Goal: Check status: Check status

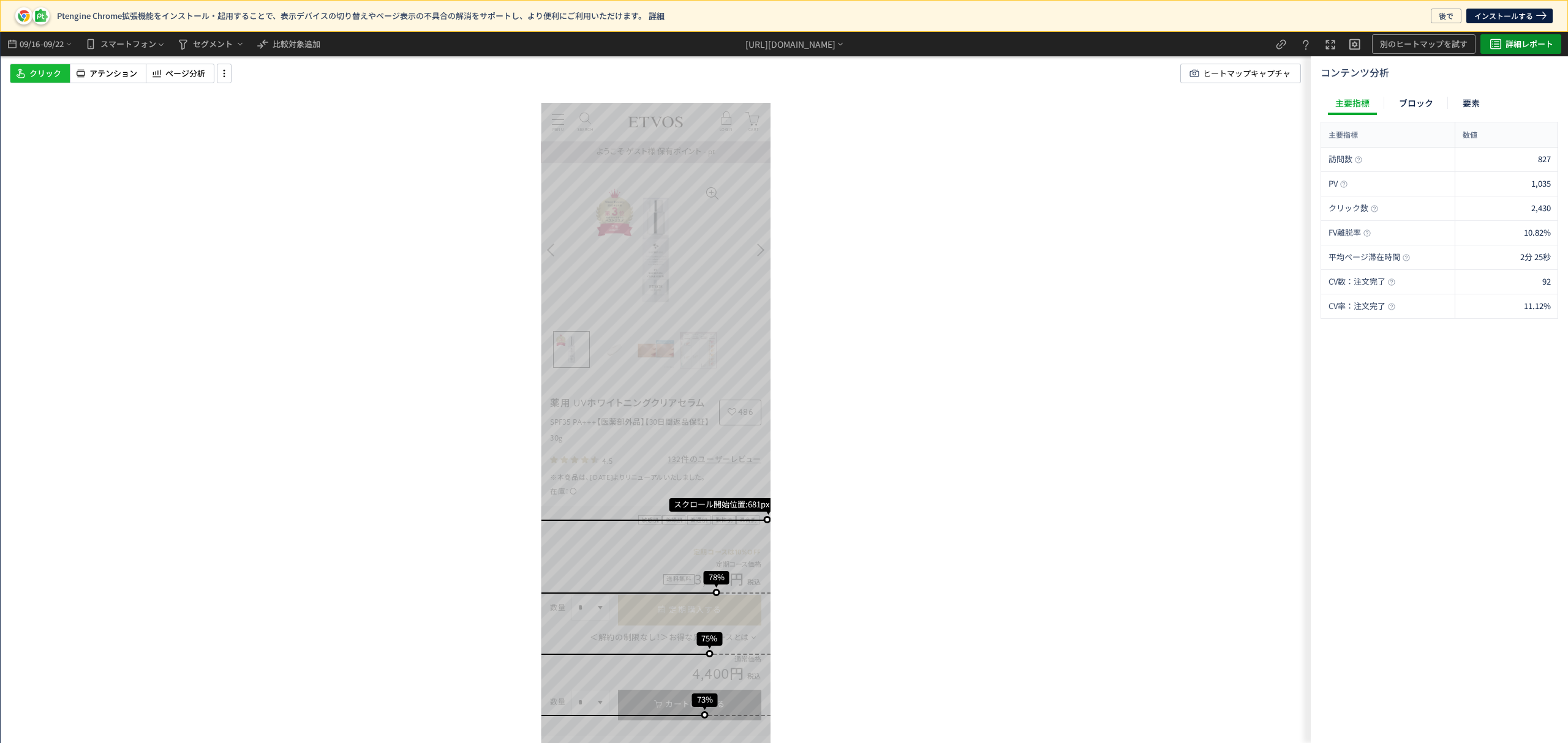
click at [1490, 49] on icon "heatmap-top-bar" at bounding box center [1495, 43] width 15 height 15
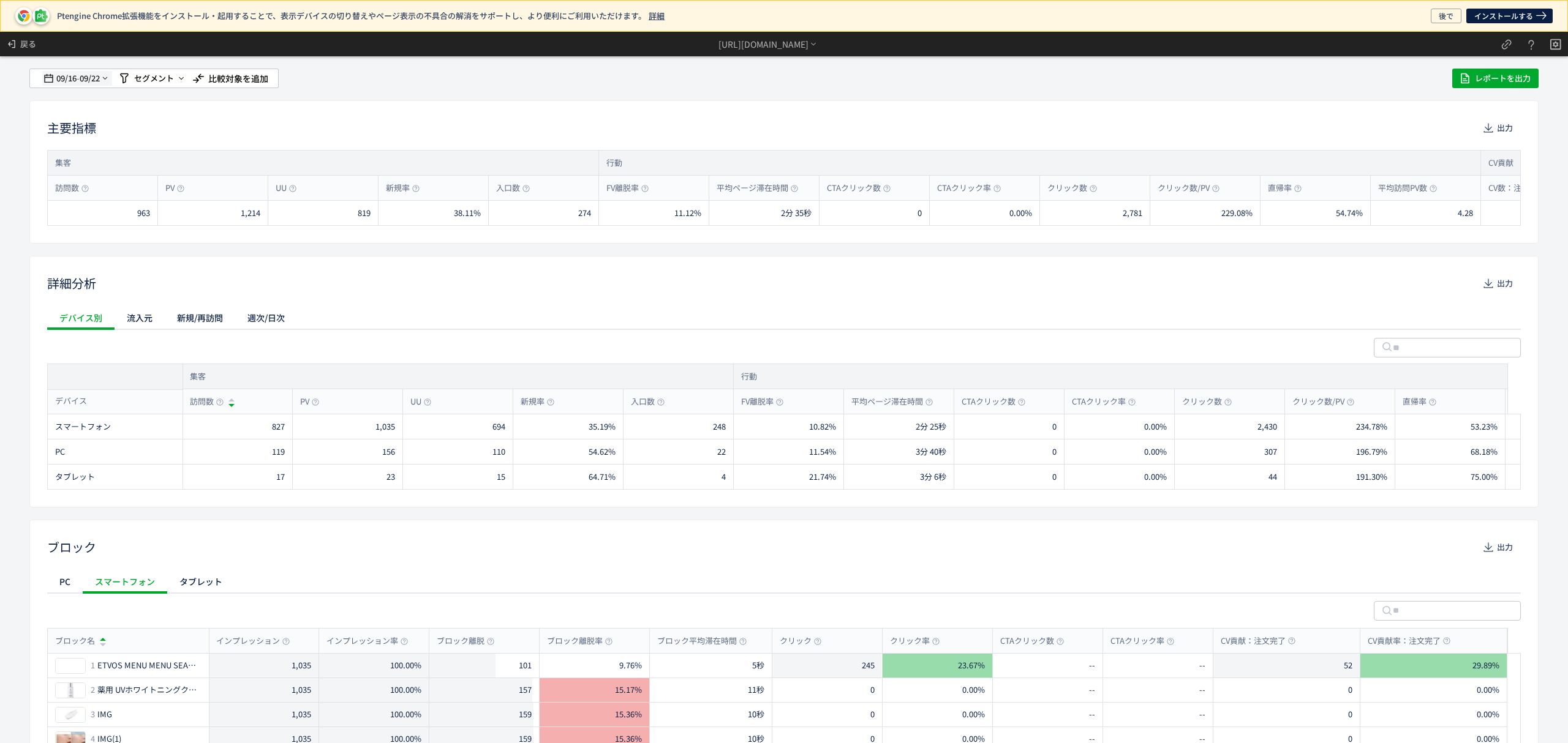
click at [87, 81] on span "09/22" at bounding box center [90, 78] width 20 height 25
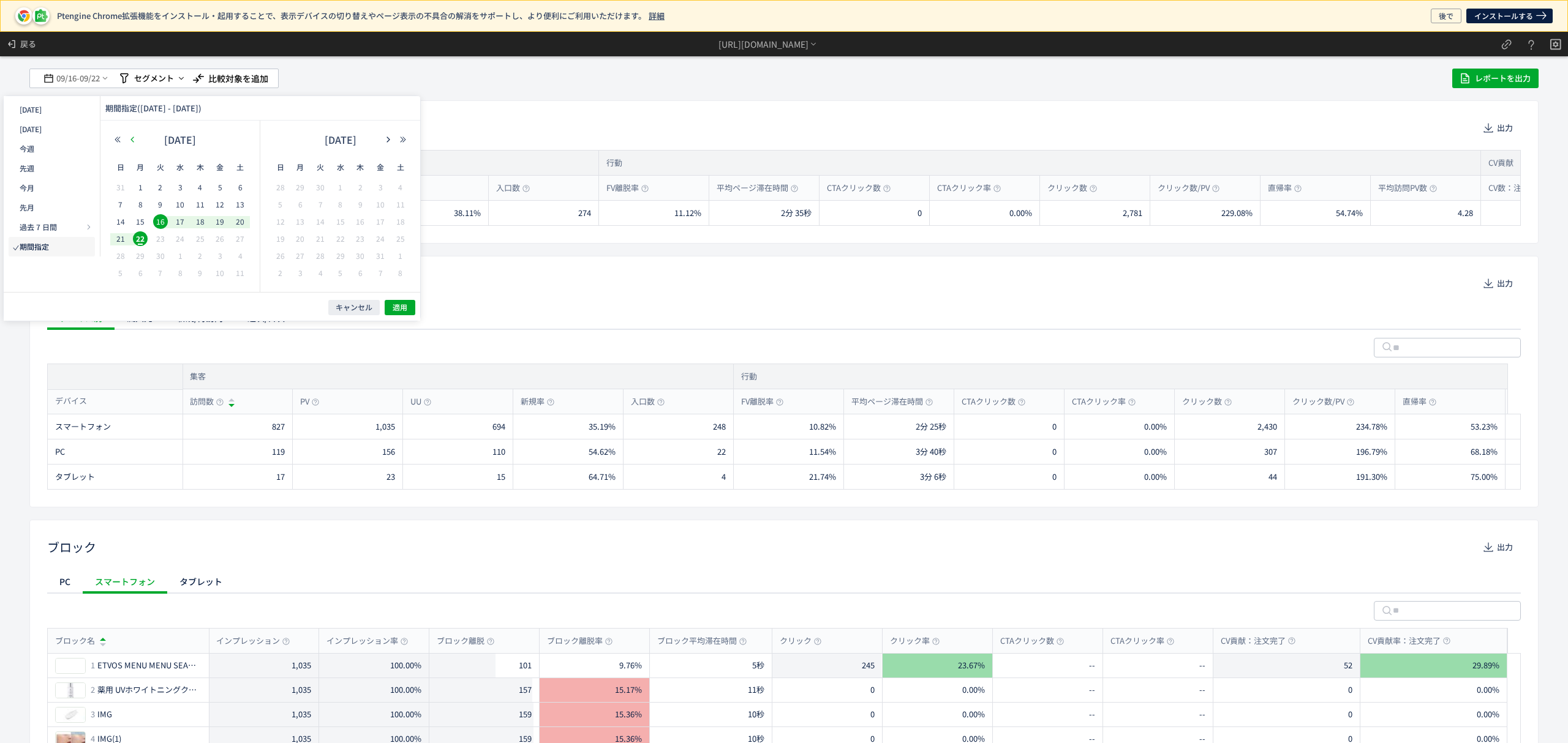
click at [129, 138] on icon "button" at bounding box center [132, 139] width 7 height 7
click at [131, 203] on div "2" at bounding box center [140, 205] width 20 height 12
click at [387, 140] on icon "button" at bounding box center [388, 139] width 7 height 7
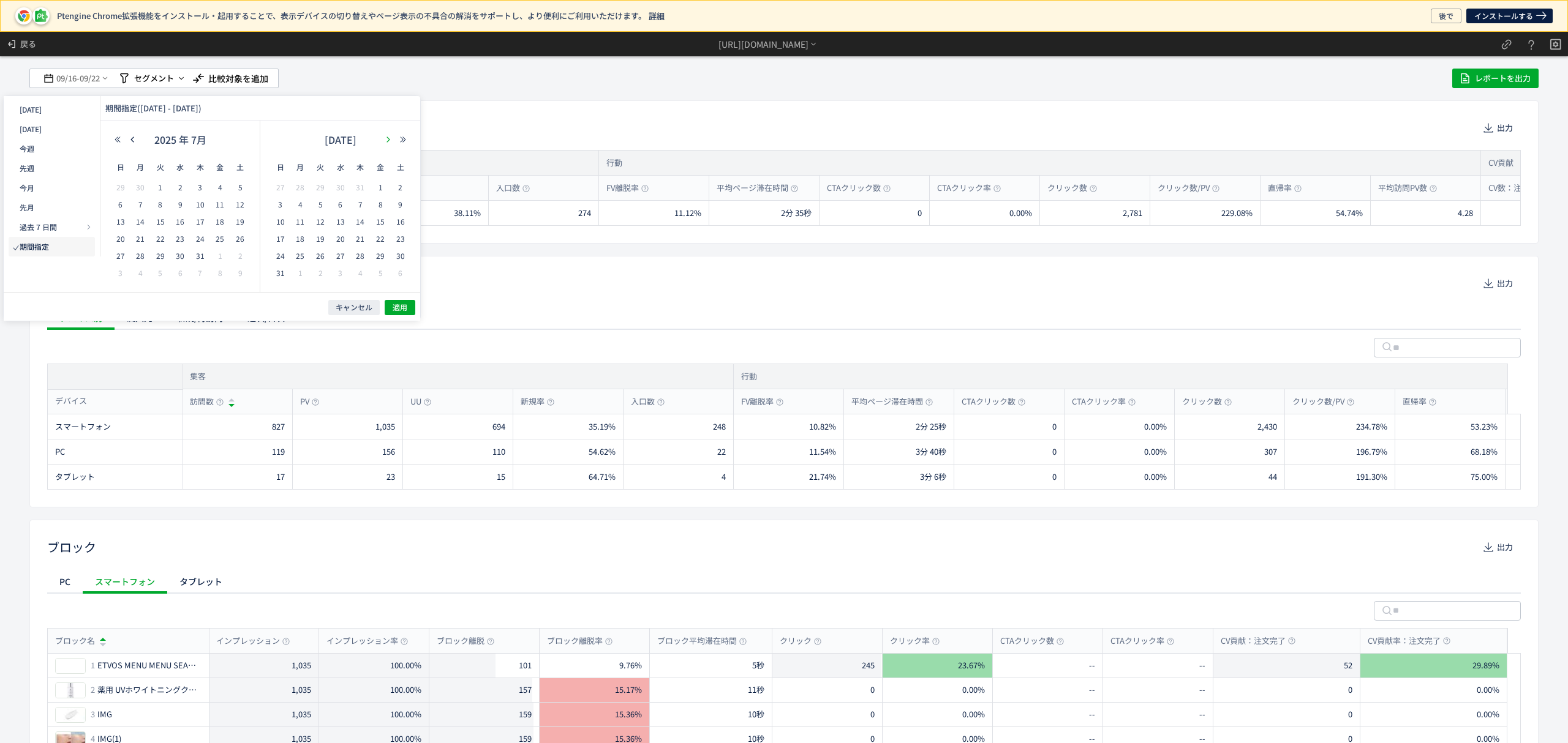
click at [387, 140] on icon "button" at bounding box center [388, 139] width 7 height 7
click at [301, 245] on span "22" at bounding box center [300, 239] width 15 height 15
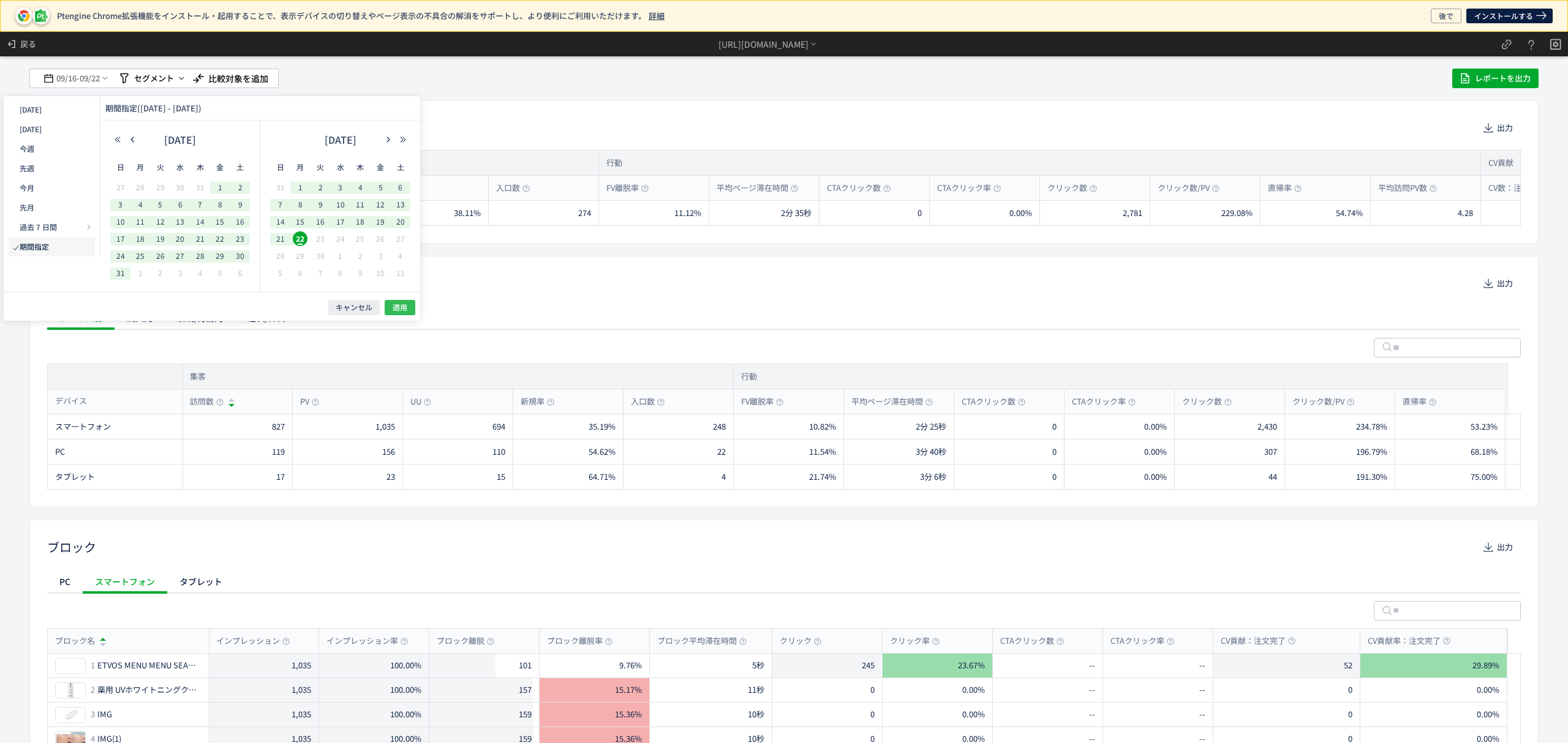
click at [400, 309] on span "適用" at bounding box center [400, 308] width 15 height 11
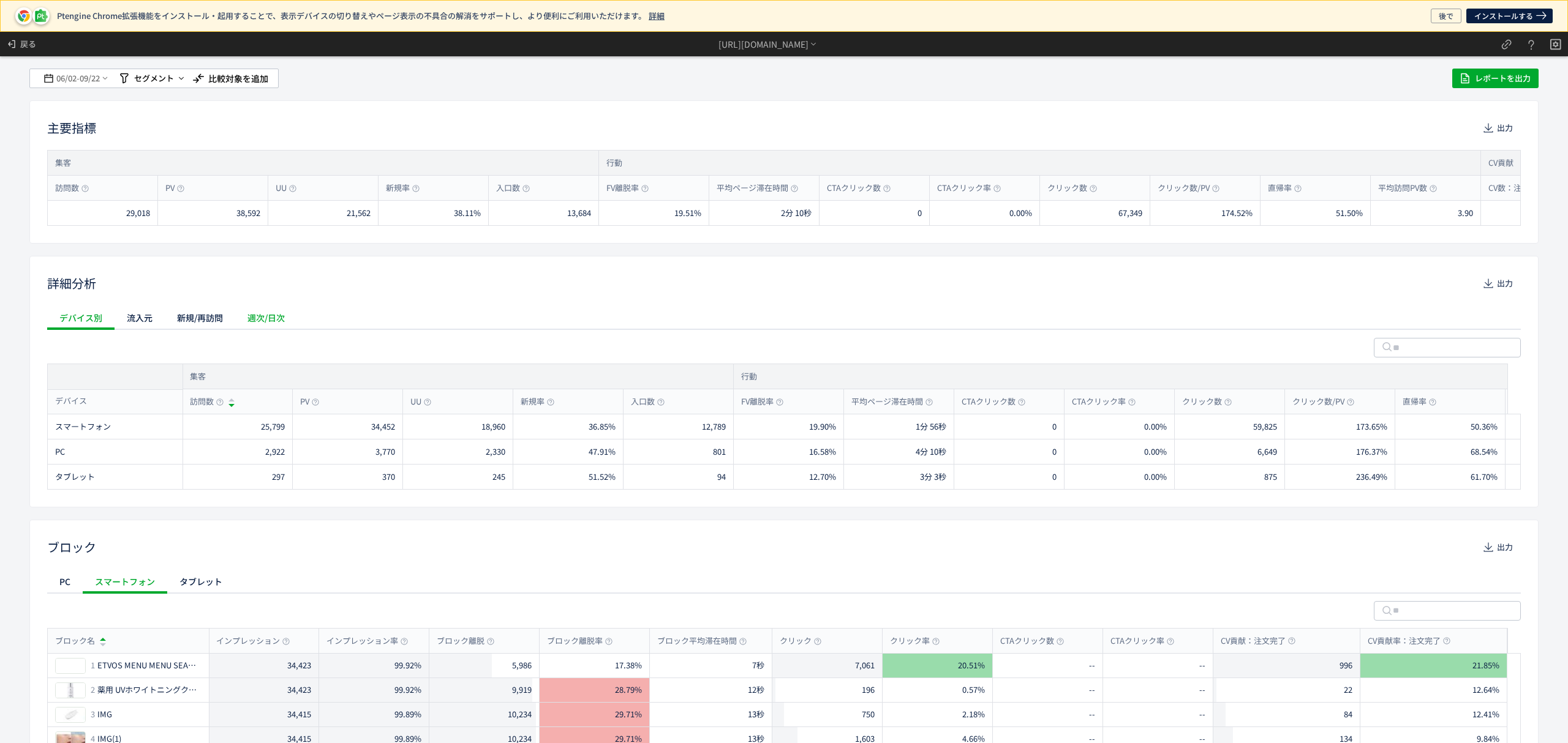
click at [256, 324] on div "週次/日次" at bounding box center [266, 318] width 62 height 25
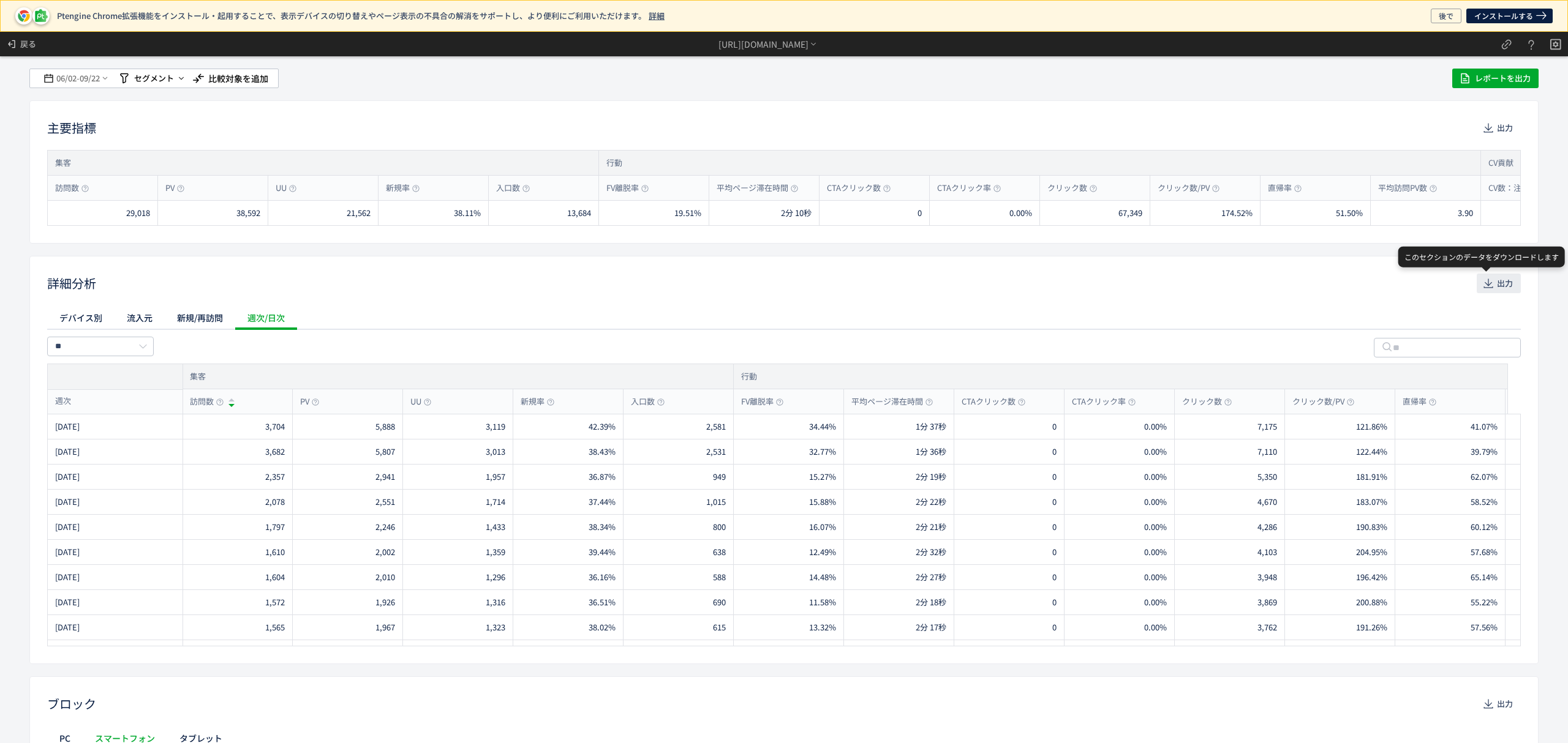
click at [1497, 283] on span "出力" at bounding box center [1505, 283] width 16 height 20
